Goal: Answer question/provide support

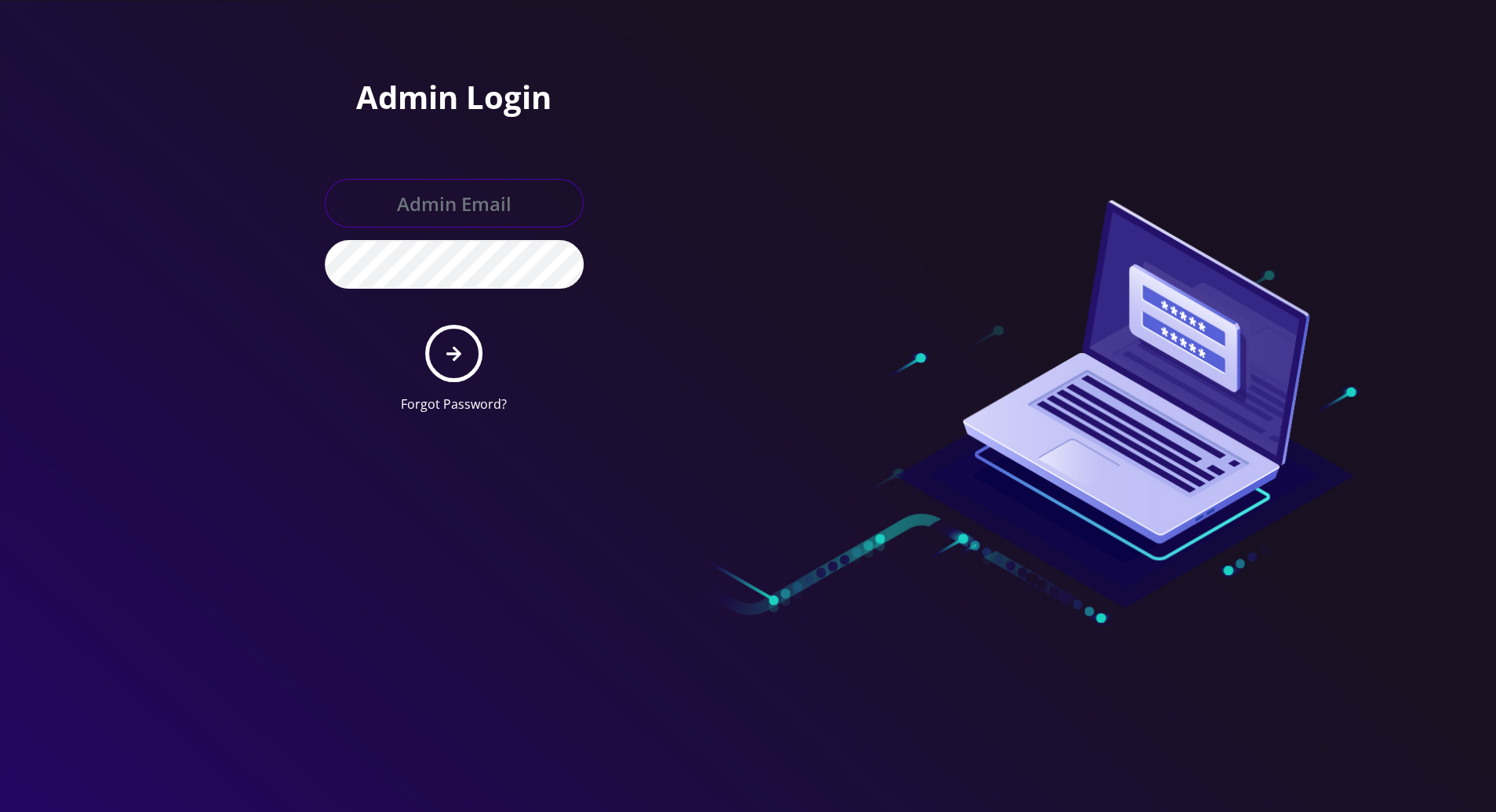
type input "[PERSON_NAME][EMAIL_ADDRESS][DOMAIN_NAME]"
click at [454, 362] on button "submit" at bounding box center [454, 354] width 58 height 58
type input "tracy@teltik.com"
click at [464, 349] on button "submit" at bounding box center [454, 354] width 58 height 58
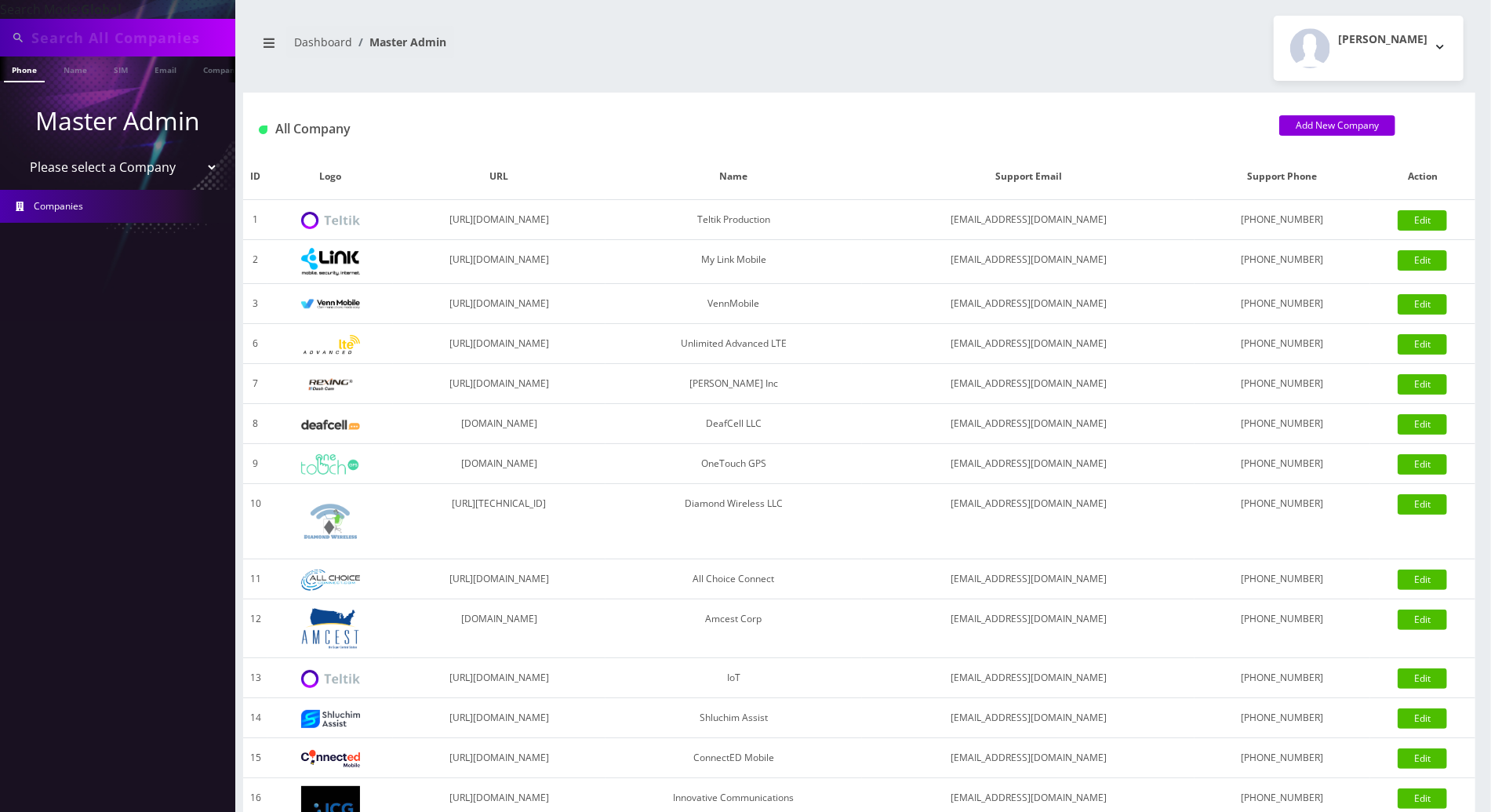
click at [125, 40] on input "text" at bounding box center [131, 37] width 200 height 30
drag, startPoint x: 125, startPoint y: 38, endPoint x: -4, endPoint y: 34, distance: 129.1
click at [0, 34] on html "Search Mode: Global 8483673255 Phone Name SIM Email Company Customer Master Adm…" at bounding box center [746, 538] width 1491 height 1077
type input "8483673255"
click at [25, 76] on link "Phone" at bounding box center [23, 69] width 41 height 26
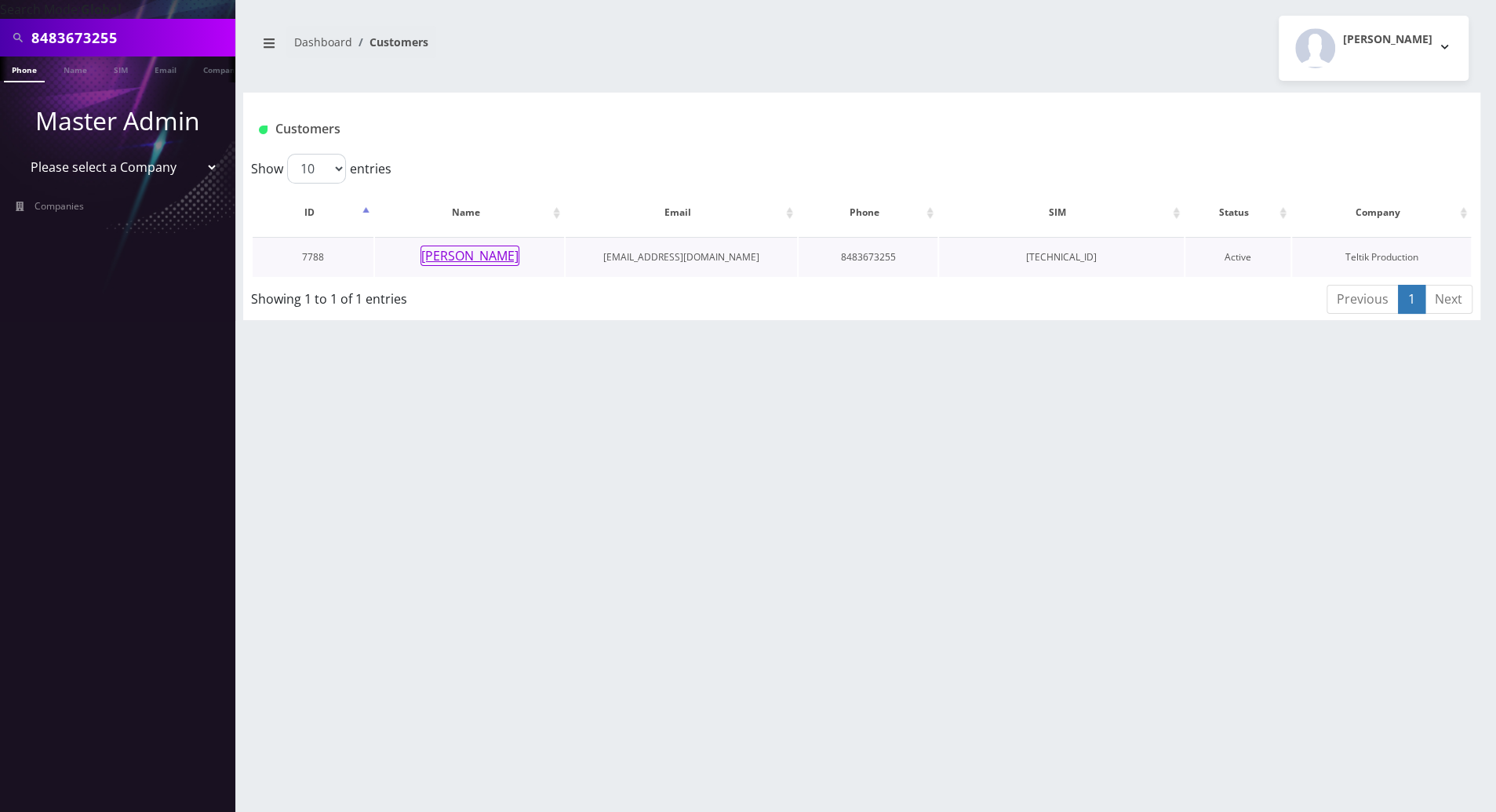
click at [467, 253] on button "[PERSON_NAME]" at bounding box center [470, 256] width 99 height 21
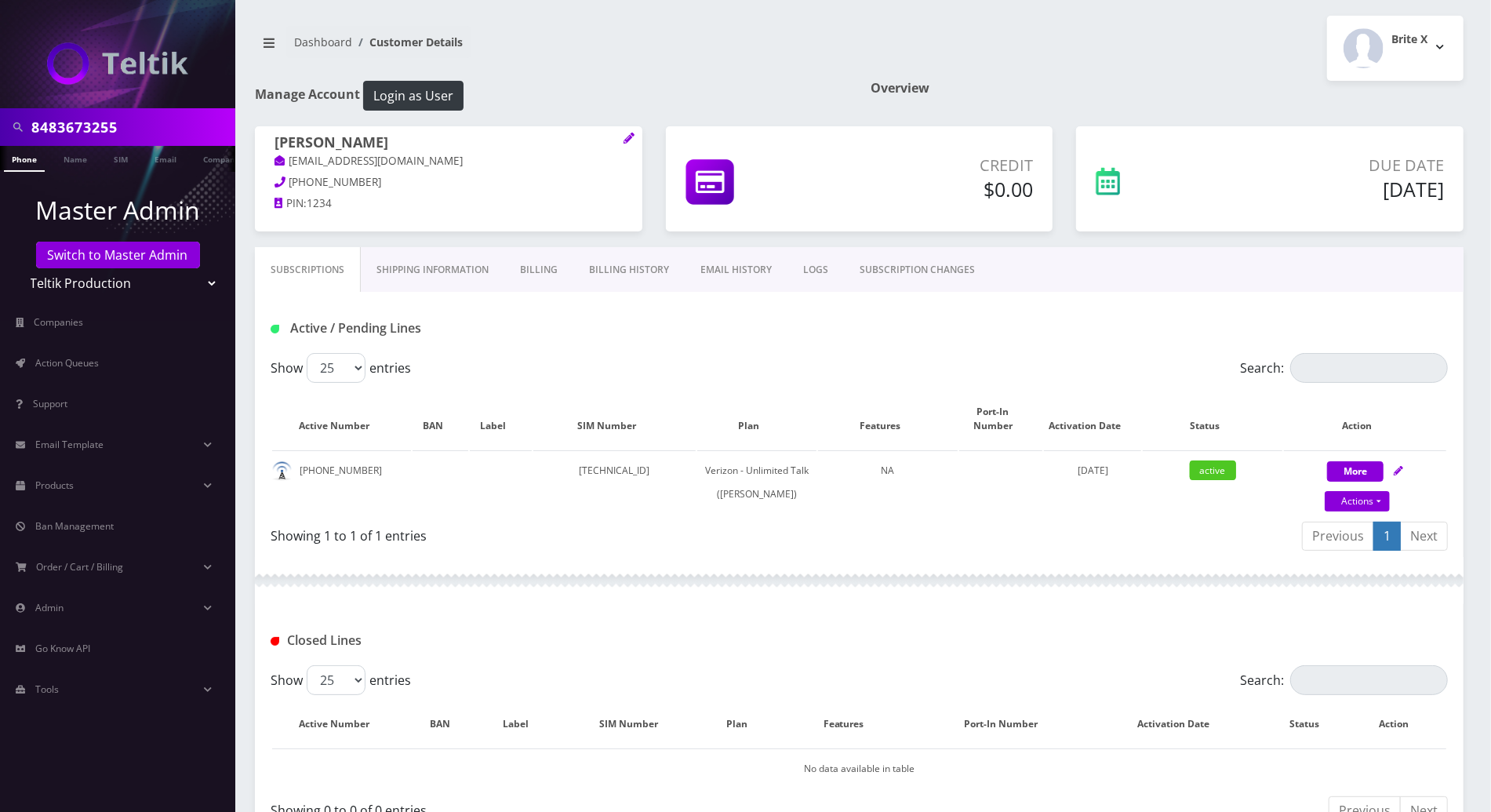
click at [652, 624] on div "Closed Lines" at bounding box center [859, 635] width 1208 height 61
click at [649, 604] on div at bounding box center [859, 580] width 1208 height 47
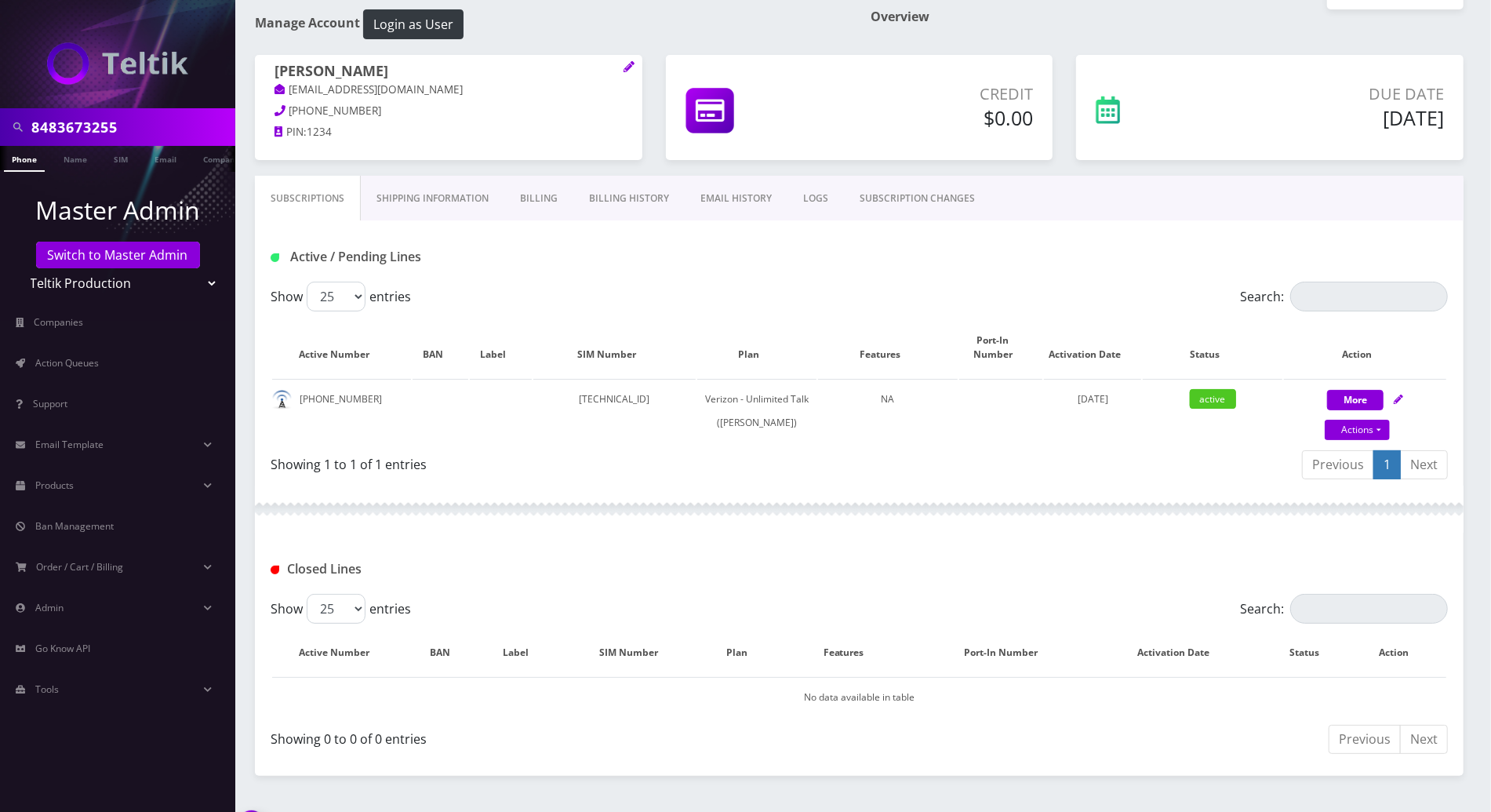
scroll to position [119, 0]
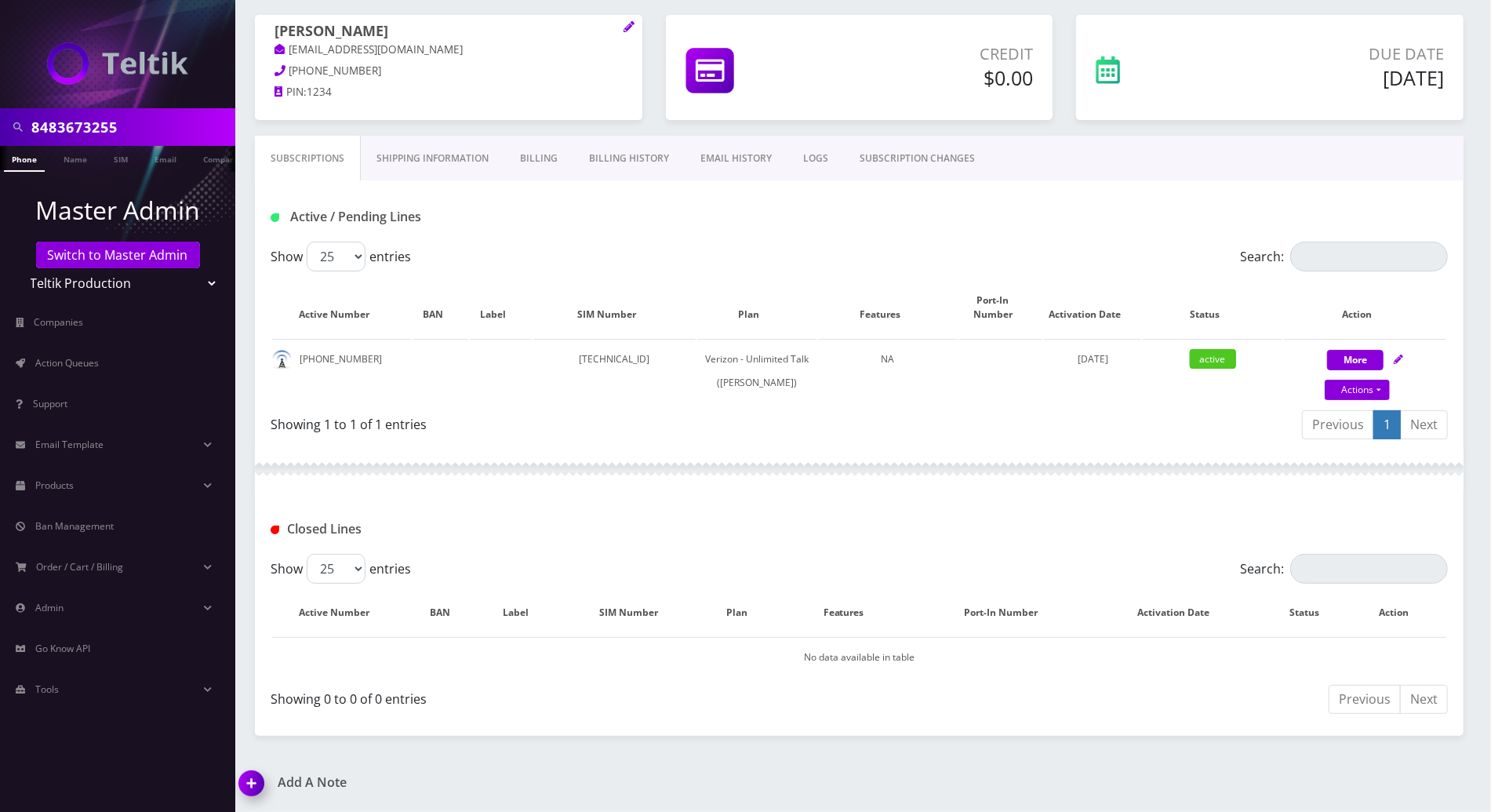
click at [254, 788] on img at bounding box center [254, 788] width 46 height 46
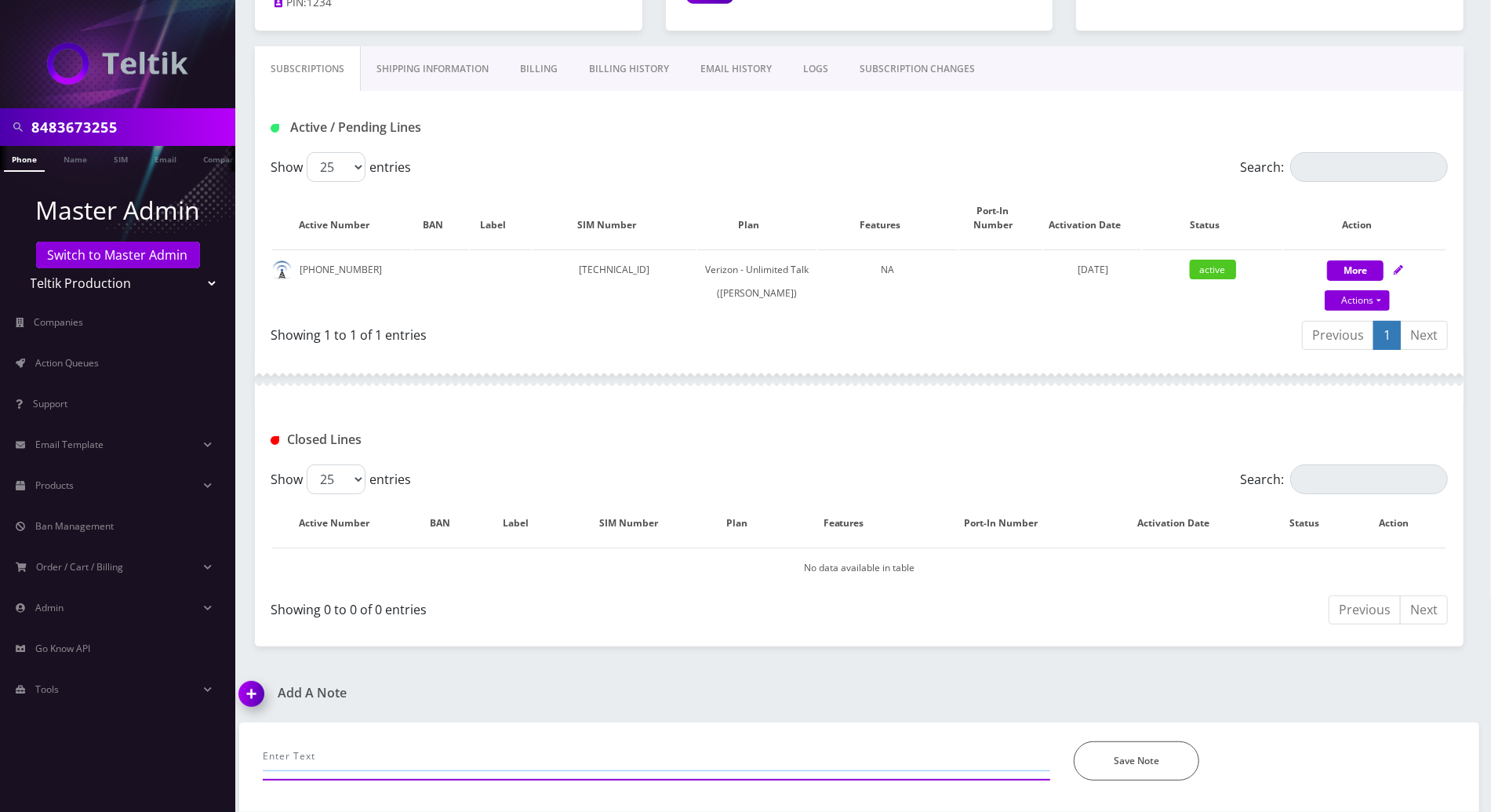
click at [371, 751] on input "text" at bounding box center [656, 755] width 788 height 30
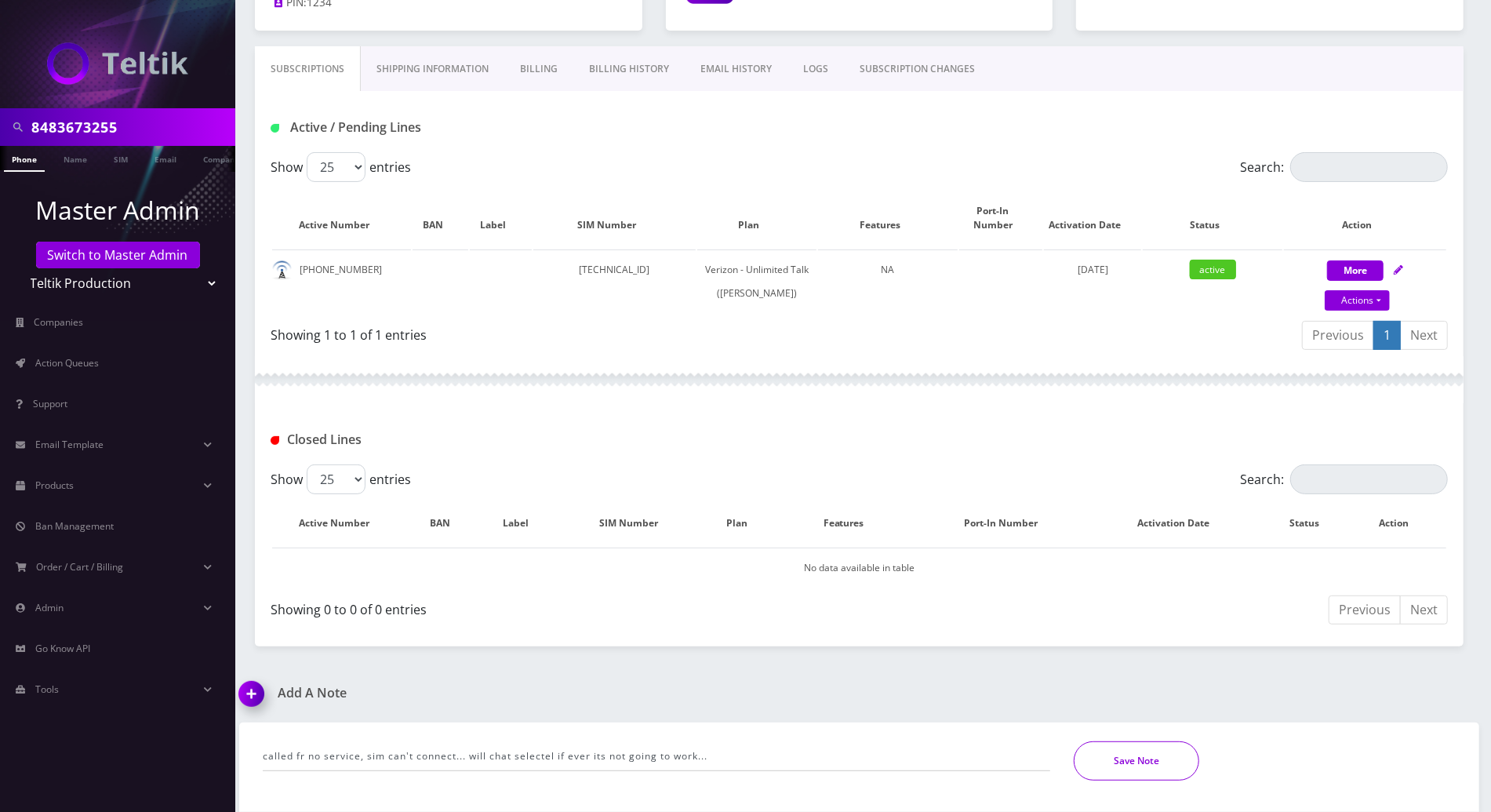
click at [1157, 750] on button "Save Note" at bounding box center [1136, 761] width 125 height 40
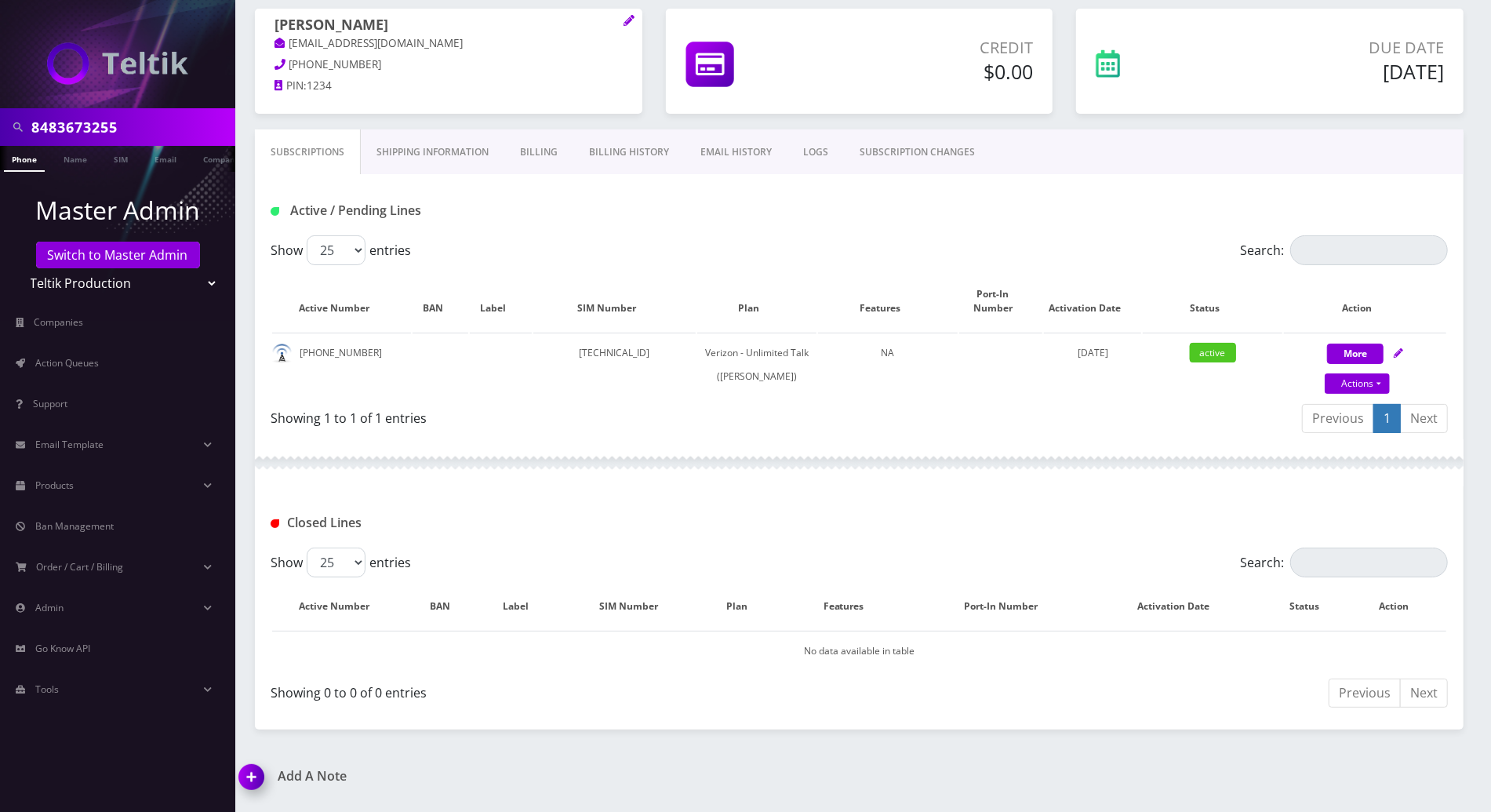
scroll to position [213, 0]
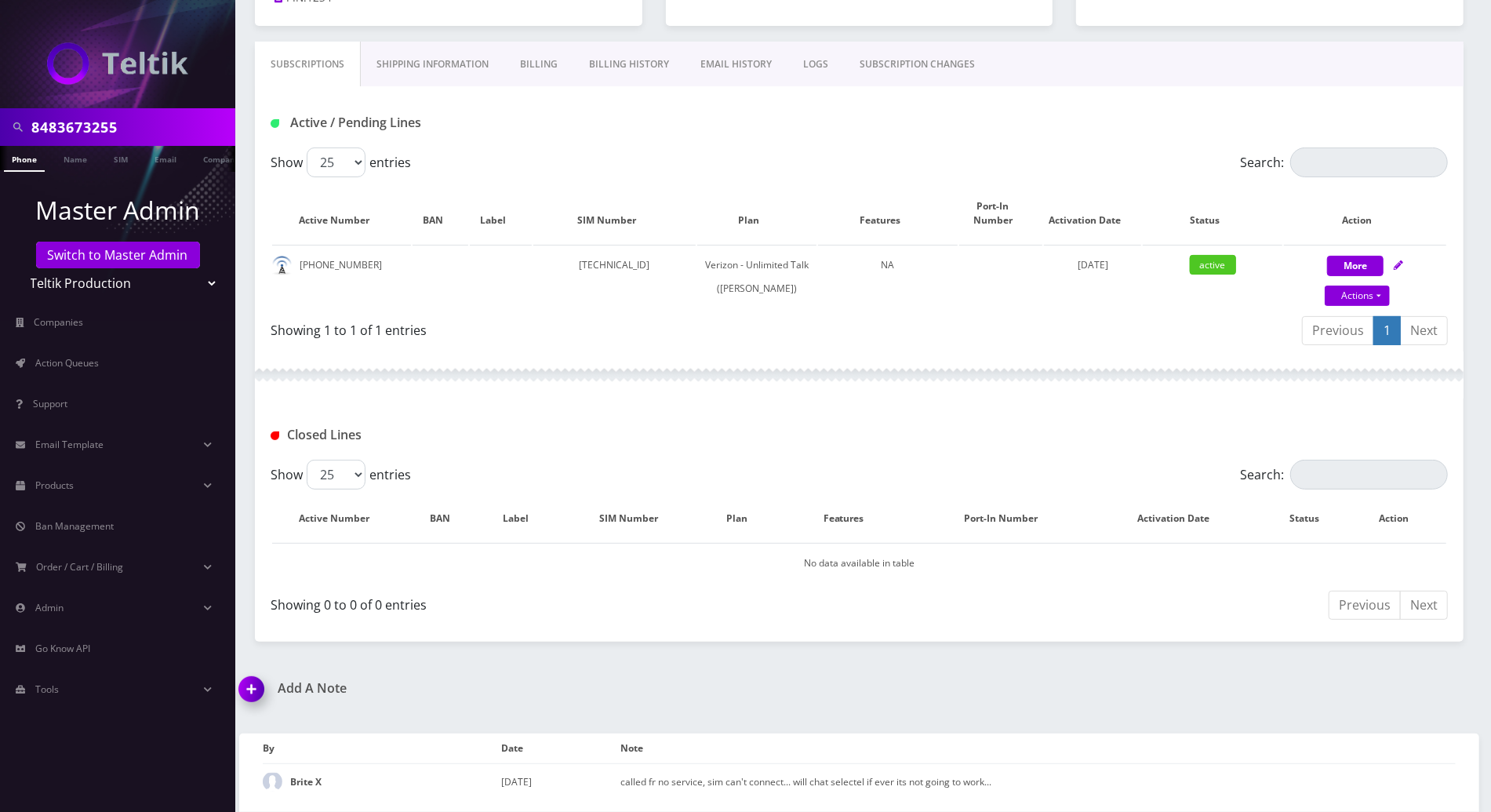
click at [253, 690] on img at bounding box center [254, 694] width 46 height 46
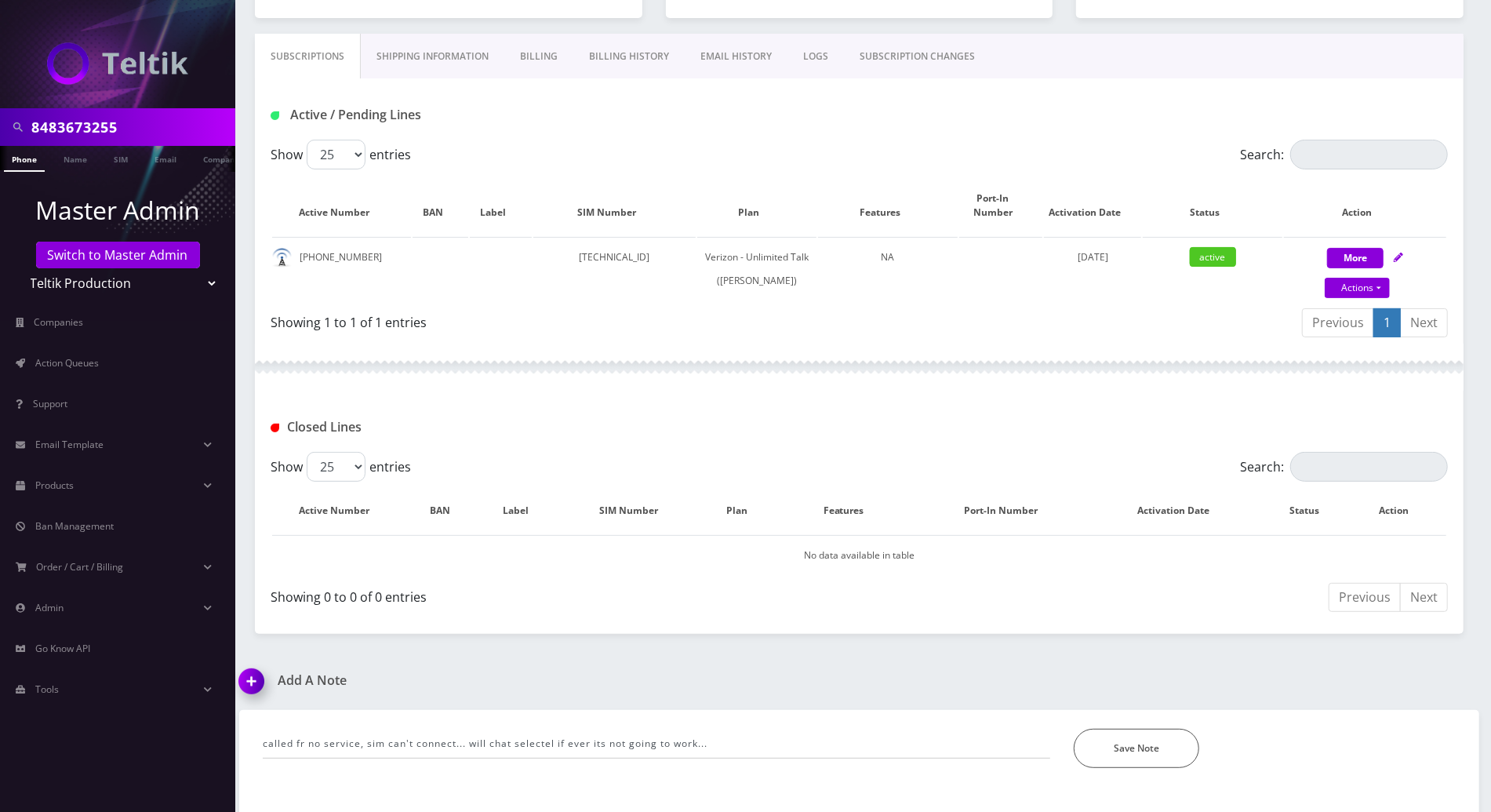
scroll to position [302, 0]
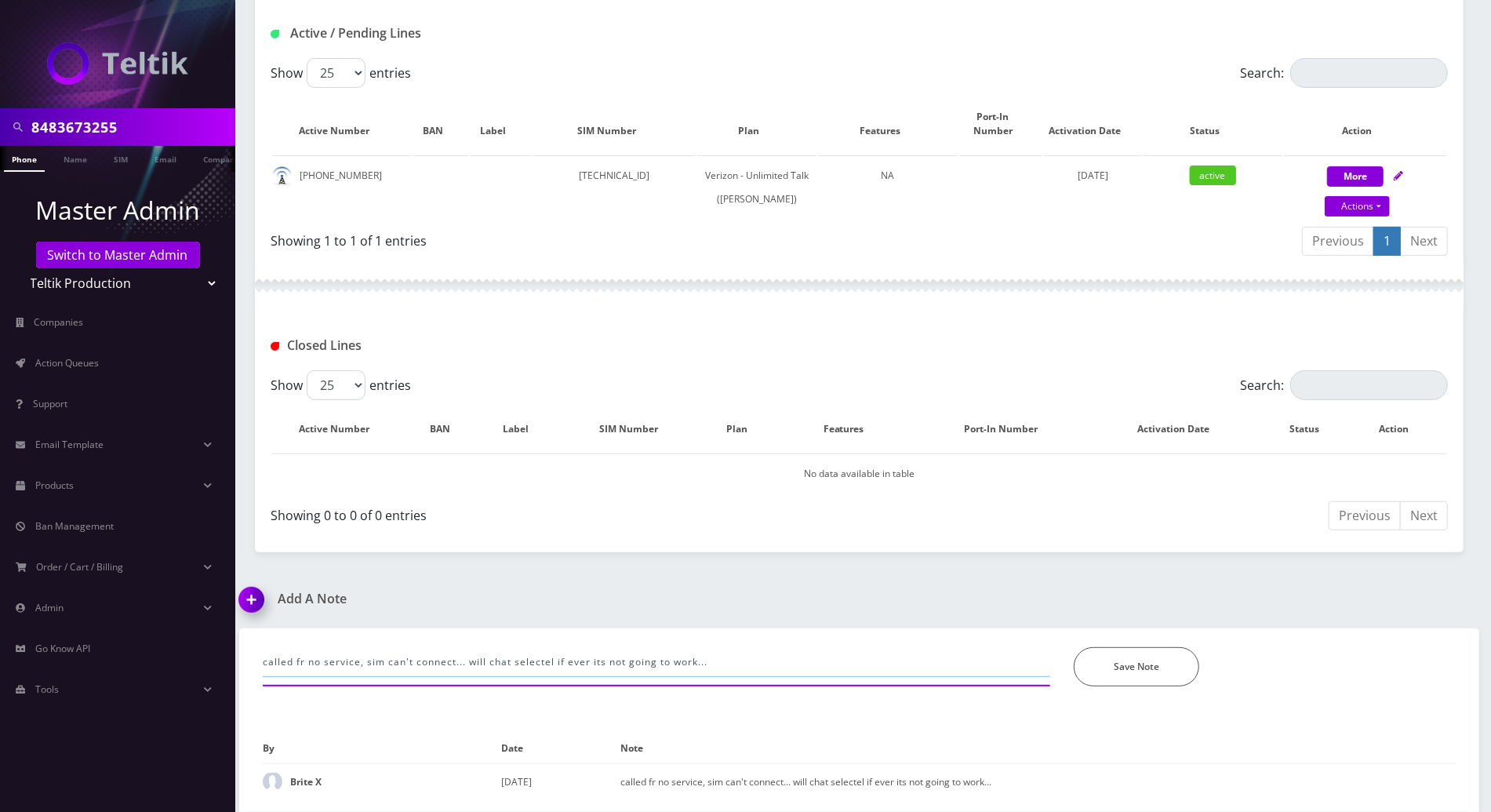
drag, startPoint x: 490, startPoint y: 662, endPoint x: 227, endPoint y: 658, distance: 263.0
click at [228, 658] on div "called fr no service, sim can't connect... will chat selectel if ever its not g…" at bounding box center [859, 720] width 1263 height 184
drag, startPoint x: 593, startPoint y: 663, endPoint x: 344, endPoint y: 672, distance: 249.2
click at [344, 672] on input "chatted selectel if ever its not going to work..." at bounding box center [656, 662] width 788 height 30
type input "chatted selectel but it's still the same error: sim cant connect... rep advise …"
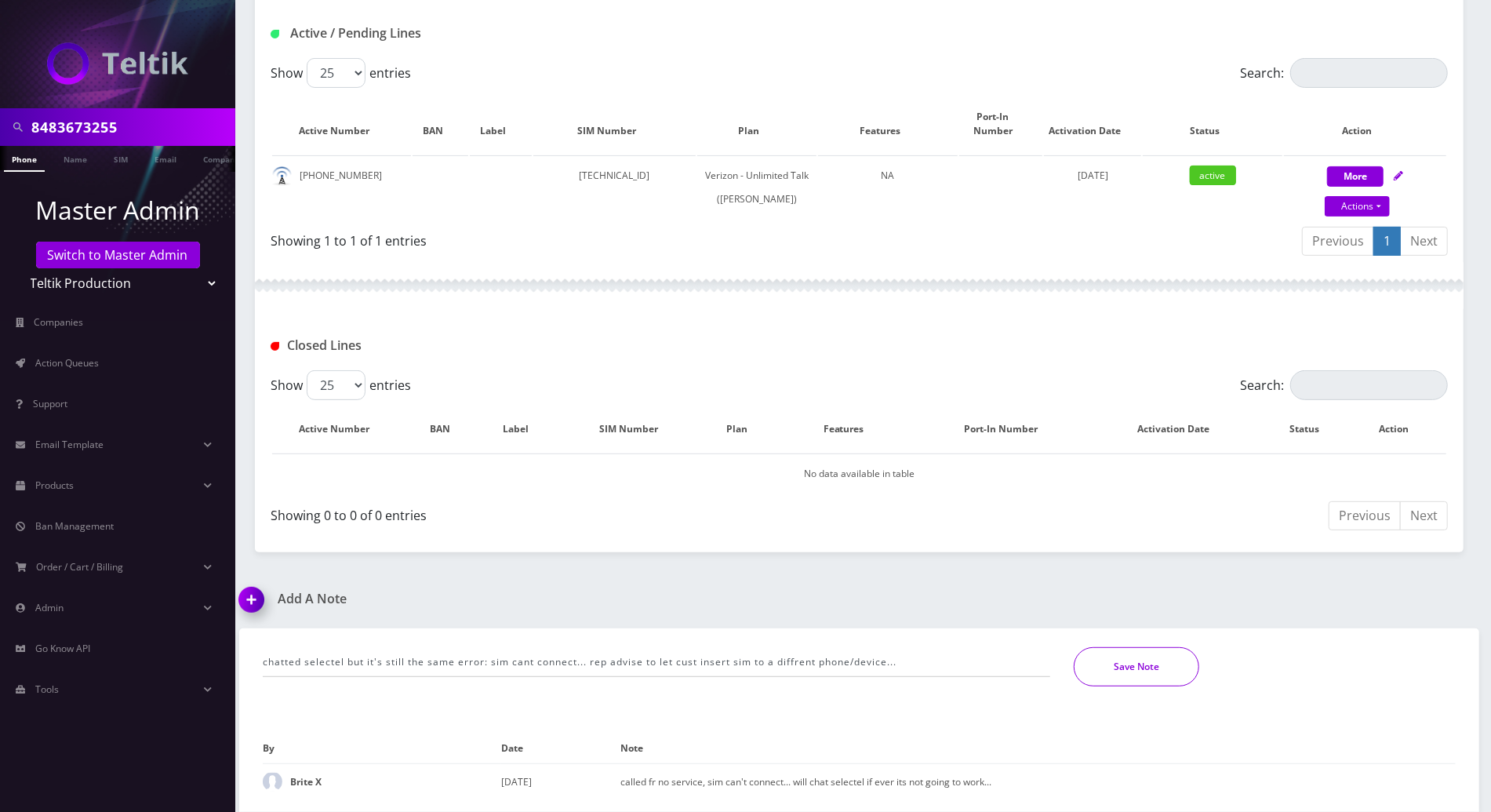
click at [1127, 677] on button "Save Note" at bounding box center [1136, 667] width 125 height 40
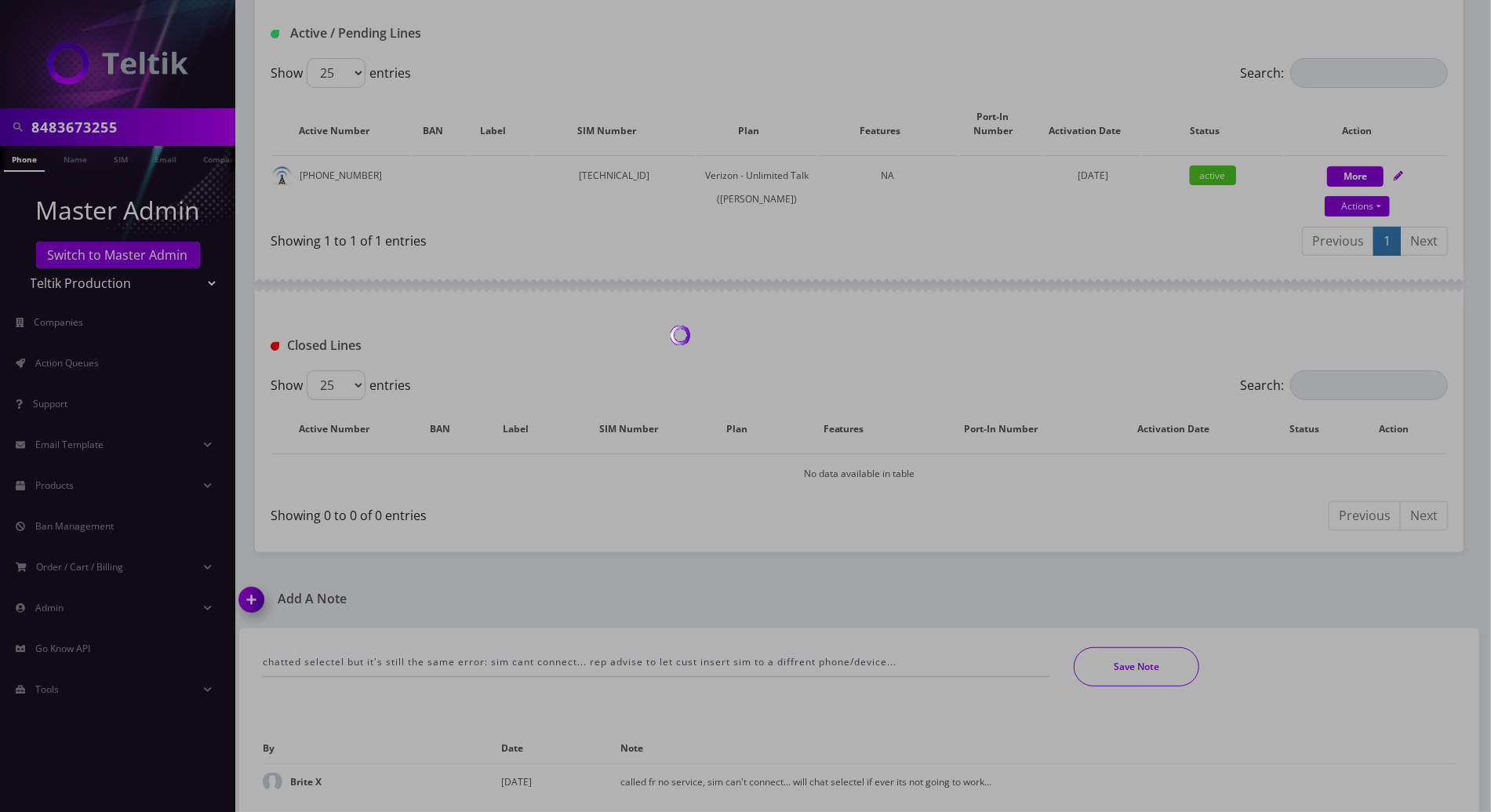
scroll to position [249, 0]
